Goal: Information Seeking & Learning: Learn about a topic

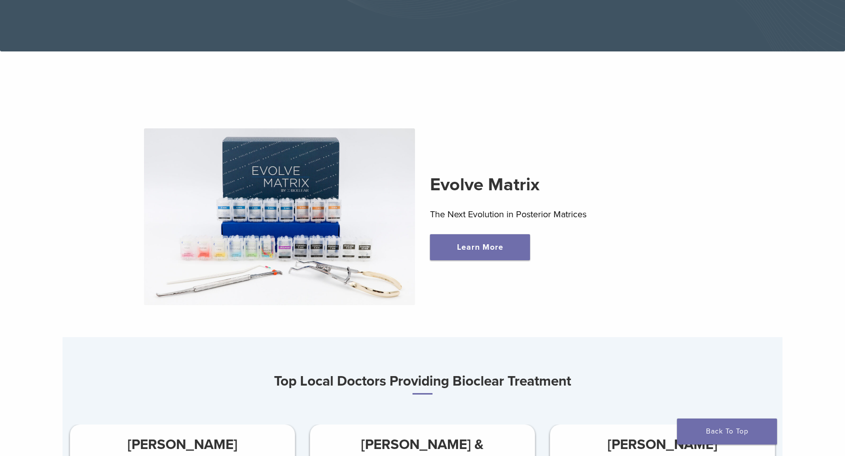
scroll to position [275, 0]
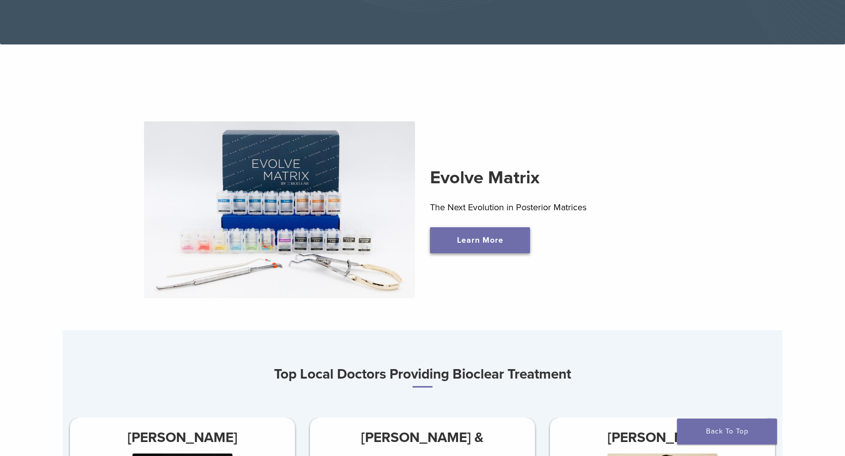
click at [467, 247] on link "Learn More" at bounding box center [480, 240] width 100 height 26
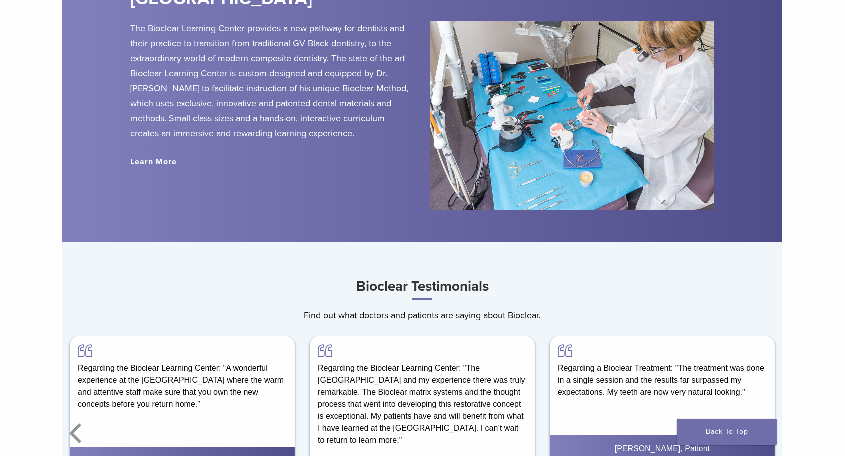
scroll to position [797, 0]
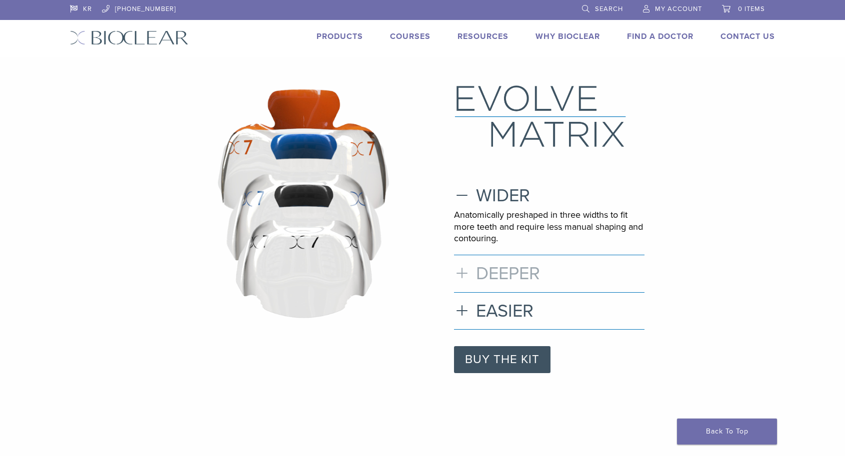
click at [468, 266] on h3 "DEEPER" at bounding box center [549, 273] width 190 height 21
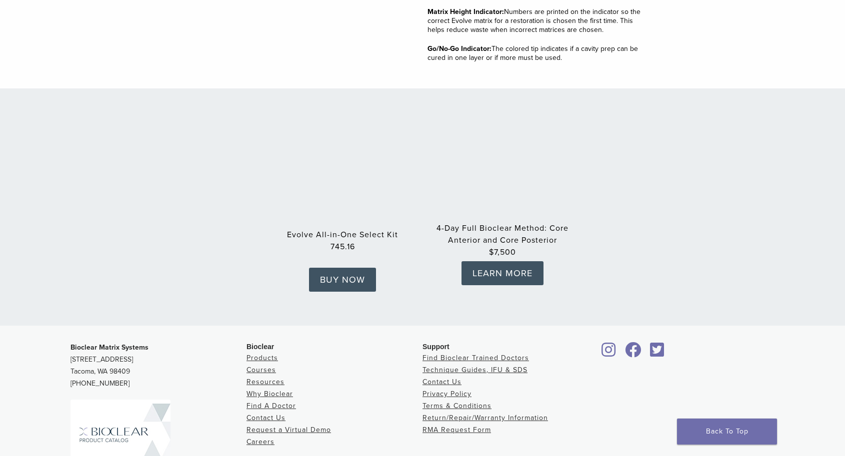
scroll to position [1393, 0]
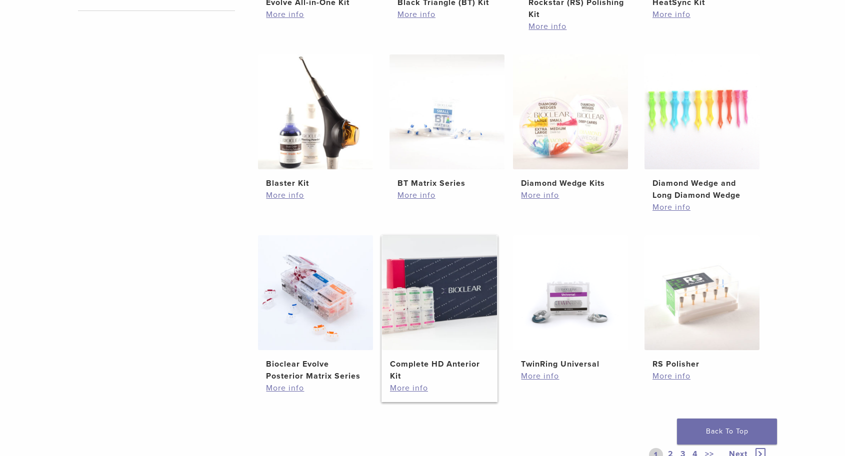
scroll to position [536, 0]
click at [416, 302] on img at bounding box center [439, 291] width 115 height 115
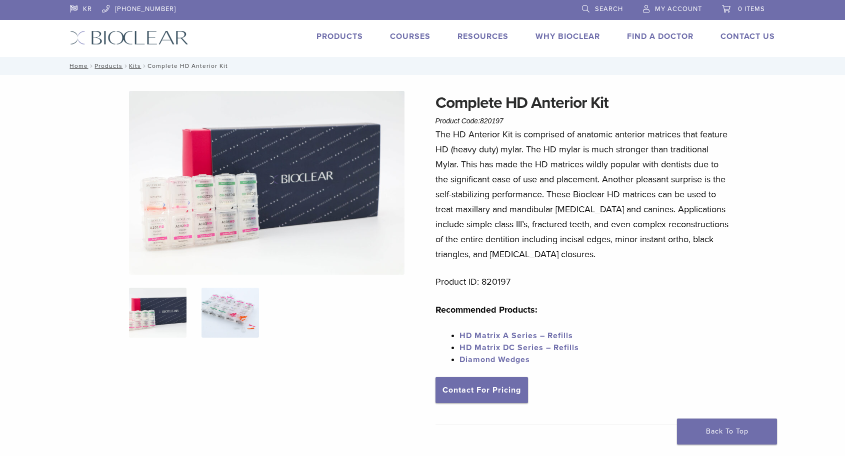
click at [244, 317] on img at bounding box center [229, 313] width 57 height 50
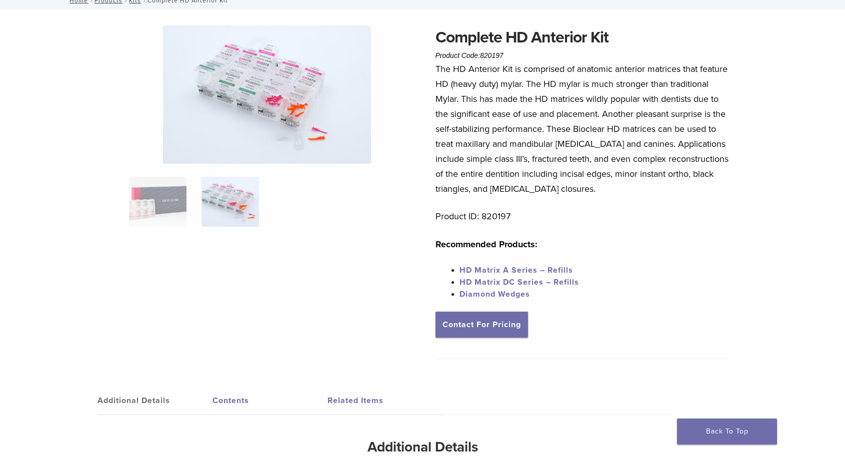
scroll to position [38, 0]
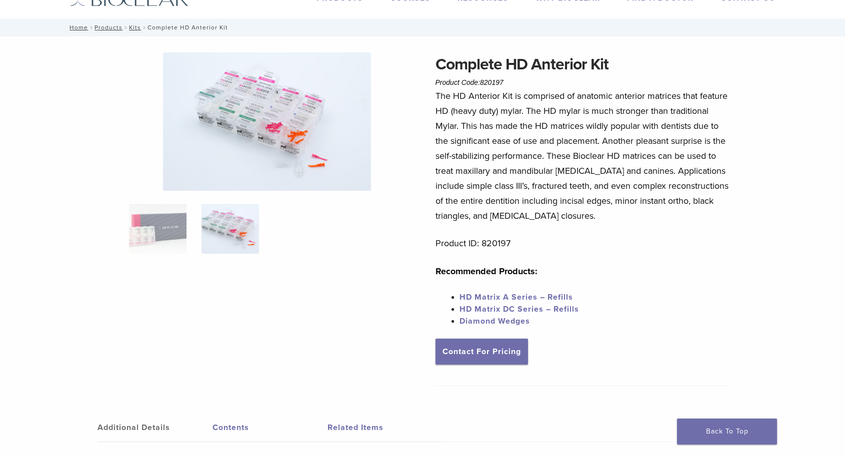
click at [508, 310] on span "HD Matrix DC Series – Refills" at bounding box center [518, 309] width 119 height 10
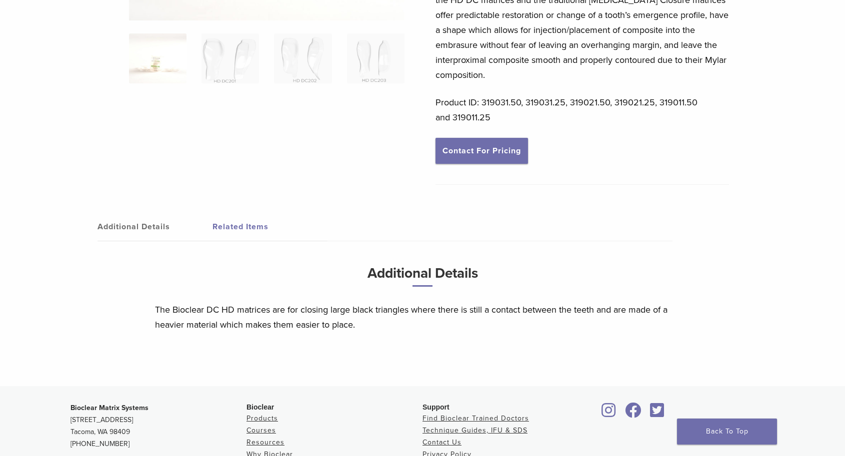
scroll to position [260, 0]
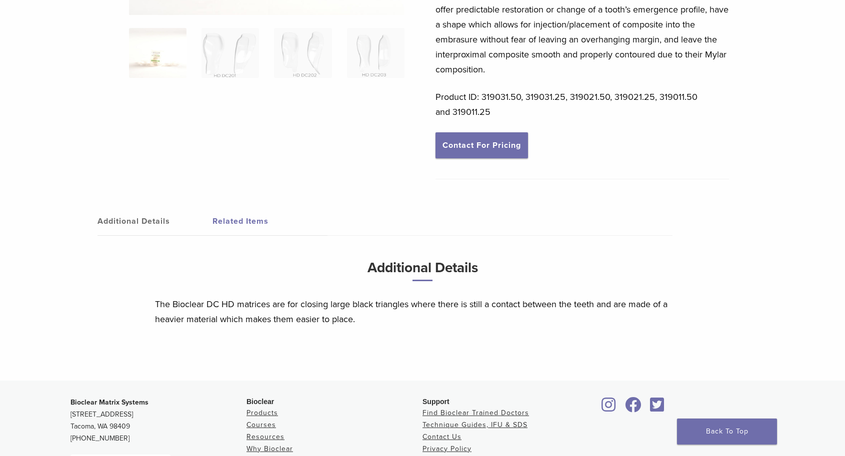
click at [236, 207] on link "Related Items" at bounding box center [269, 221] width 115 height 28
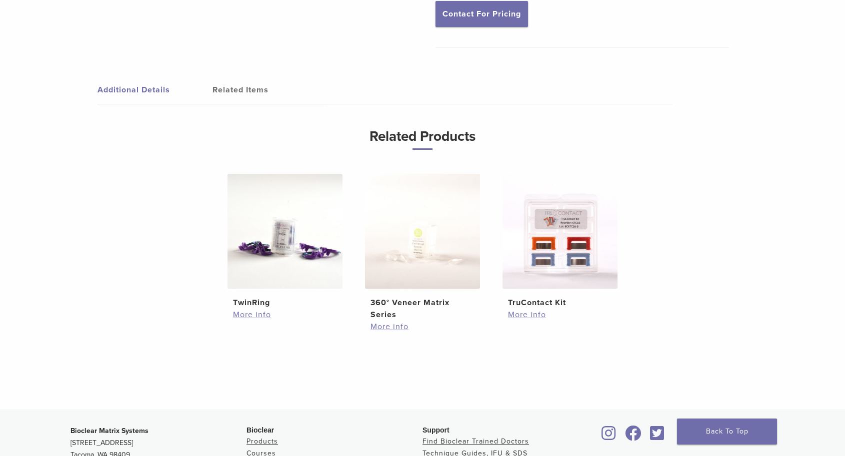
scroll to position [393, 0]
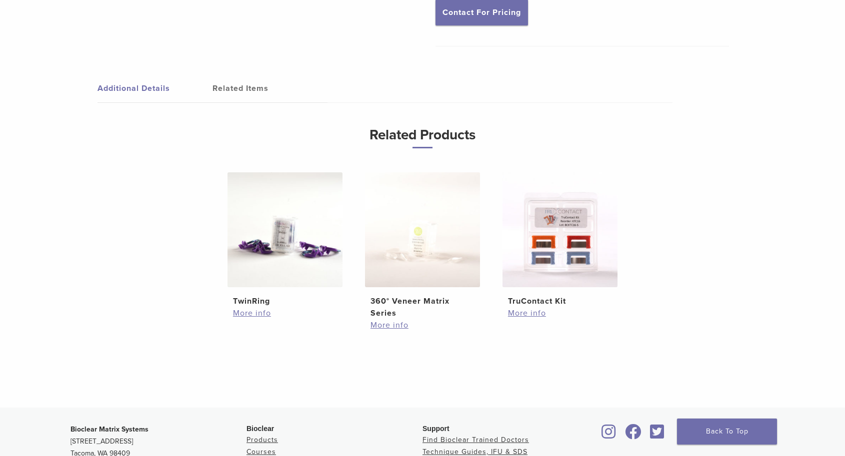
click at [134, 74] on link "Additional Details" at bounding box center [154, 88] width 115 height 28
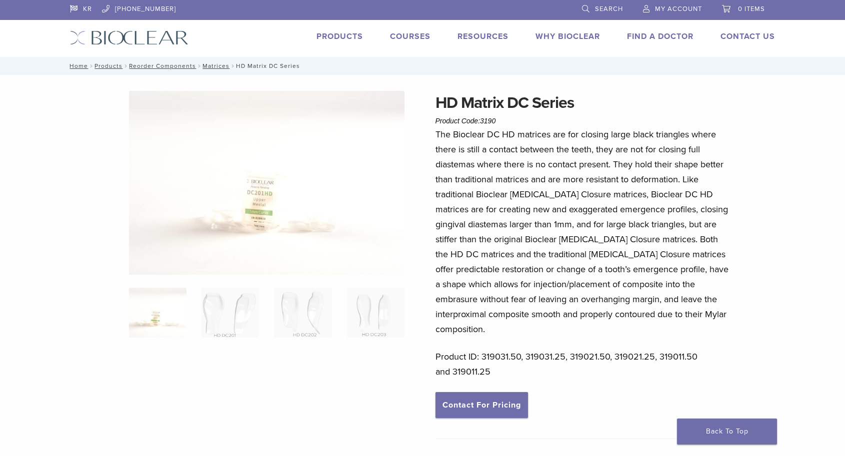
scroll to position [0, 0]
